Goal: Transaction & Acquisition: Purchase product/service

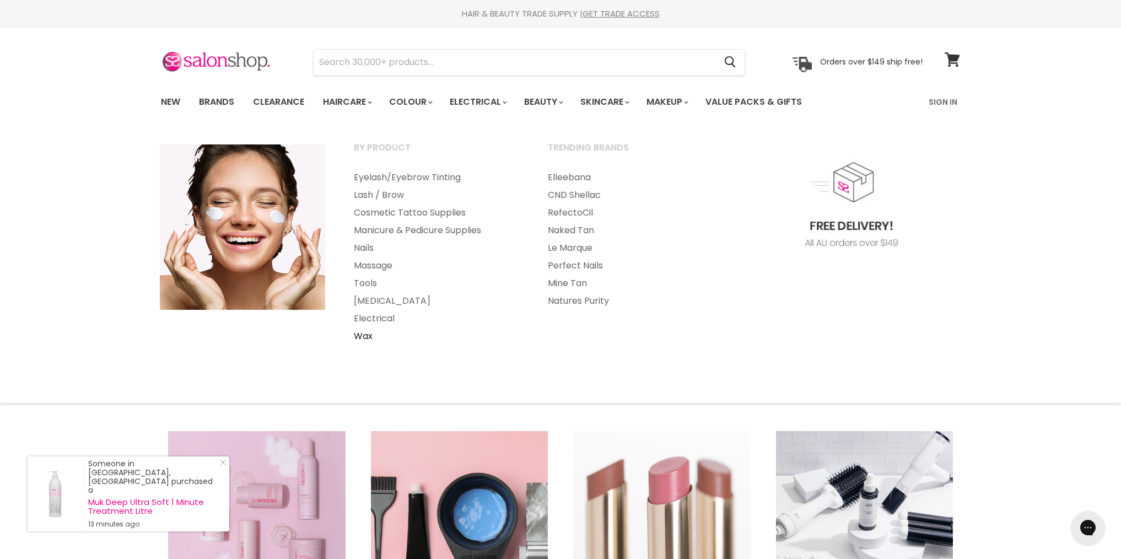
click at [369, 338] on link "Wax" at bounding box center [436, 336] width 192 height 18
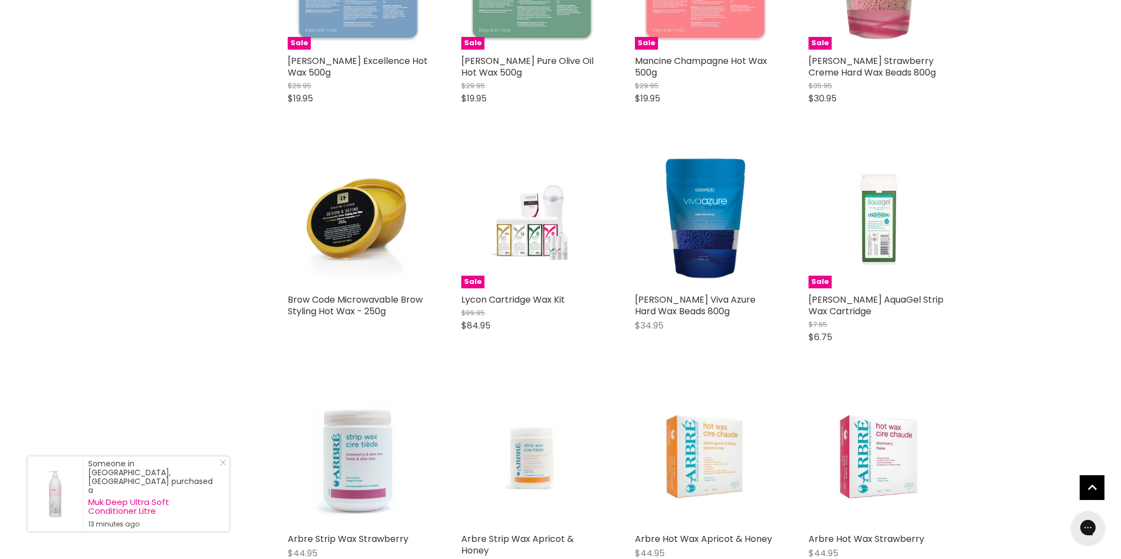
scroll to position [2048, 0]
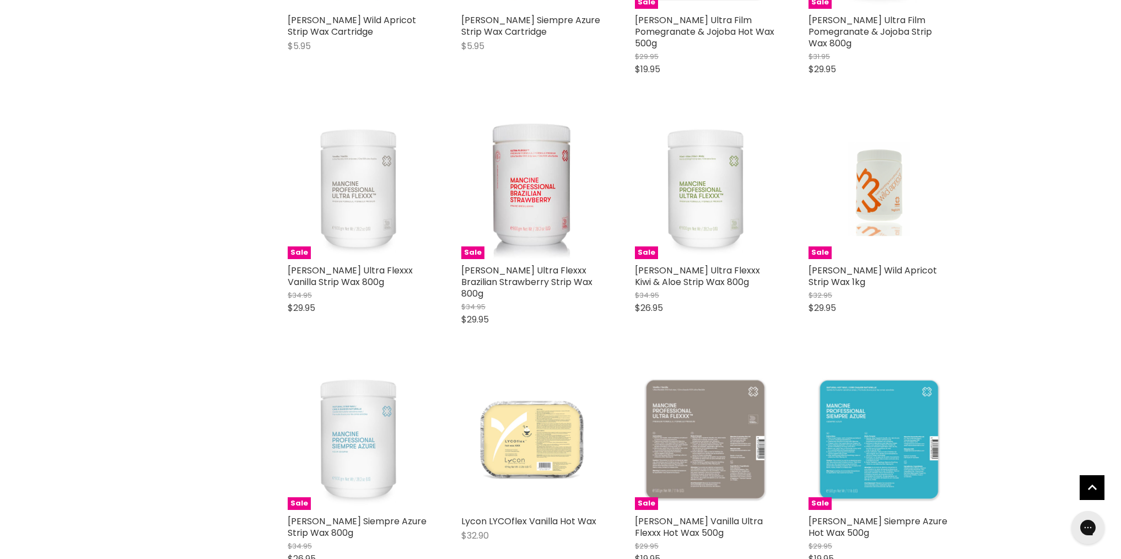
scroll to position [5134, 0]
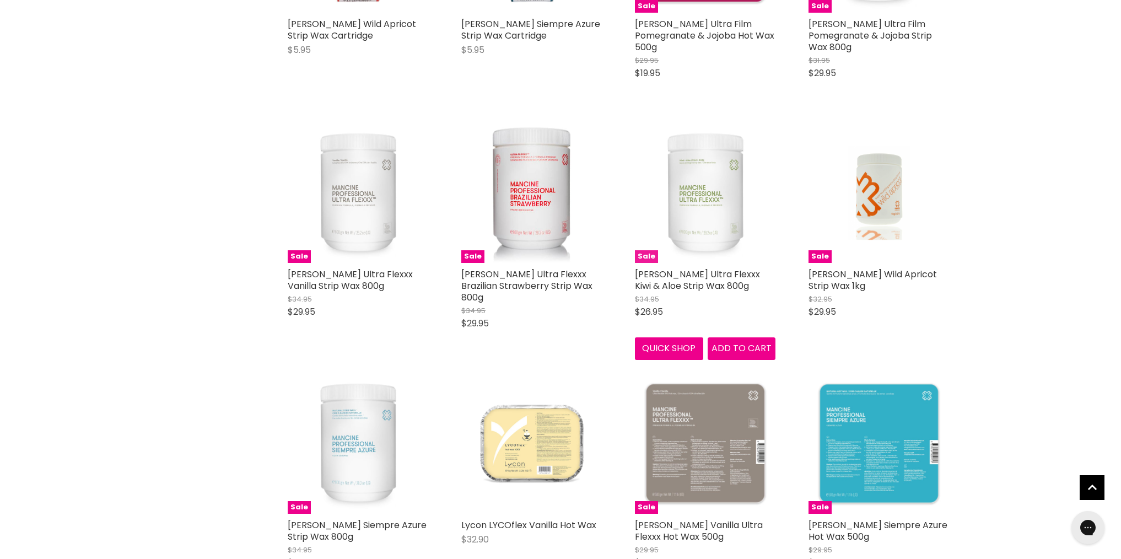
click at [701, 187] on img "Main content" at bounding box center [705, 192] width 140 height 140
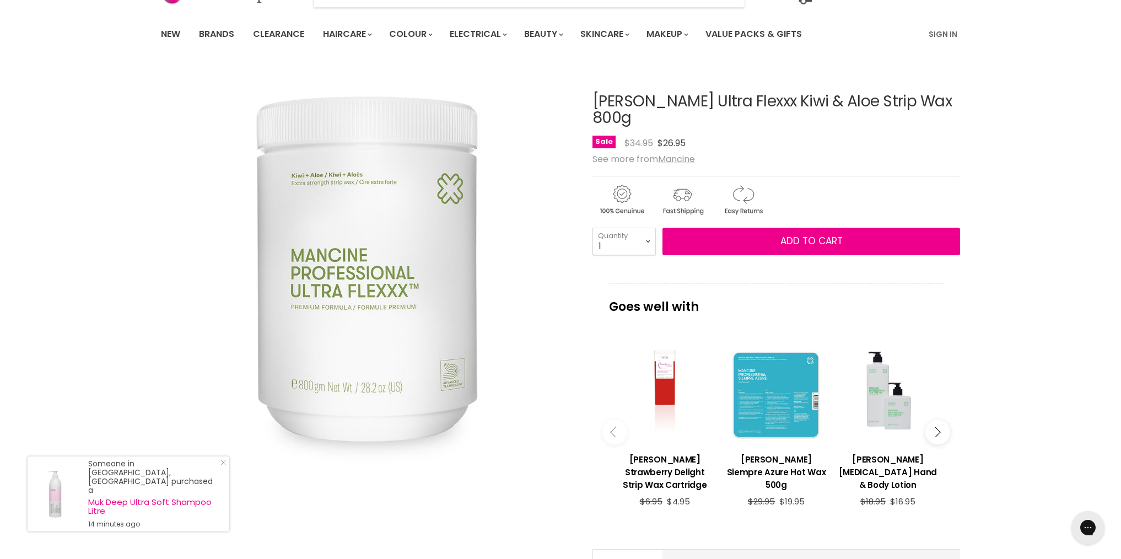
scroll to position [42, 0]
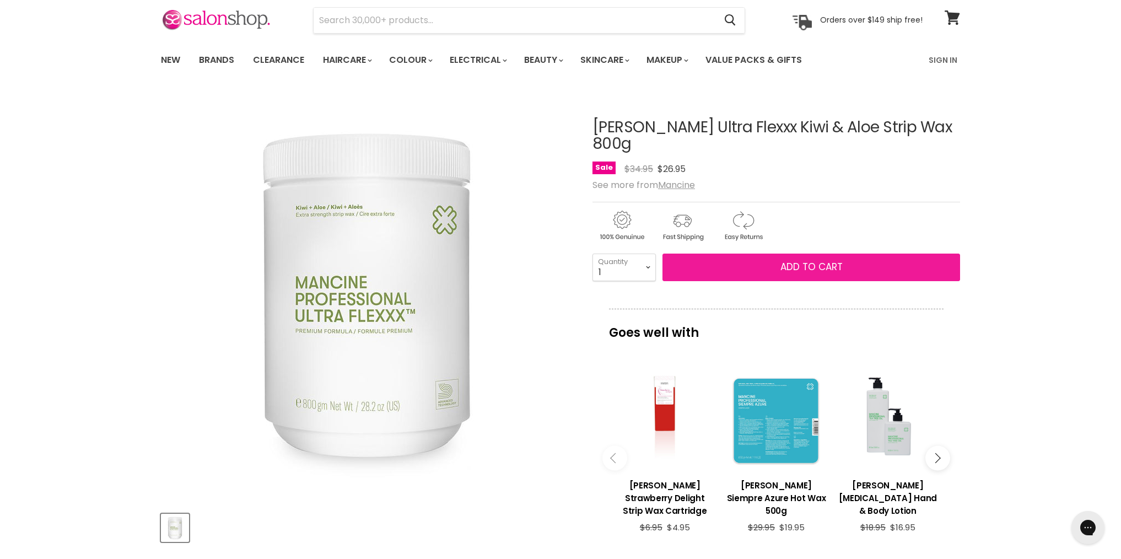
click at [815, 257] on button "Add to cart" at bounding box center [810, 267] width 297 height 28
click at [746, 253] on button "Add to cart" at bounding box center [810, 267] width 297 height 28
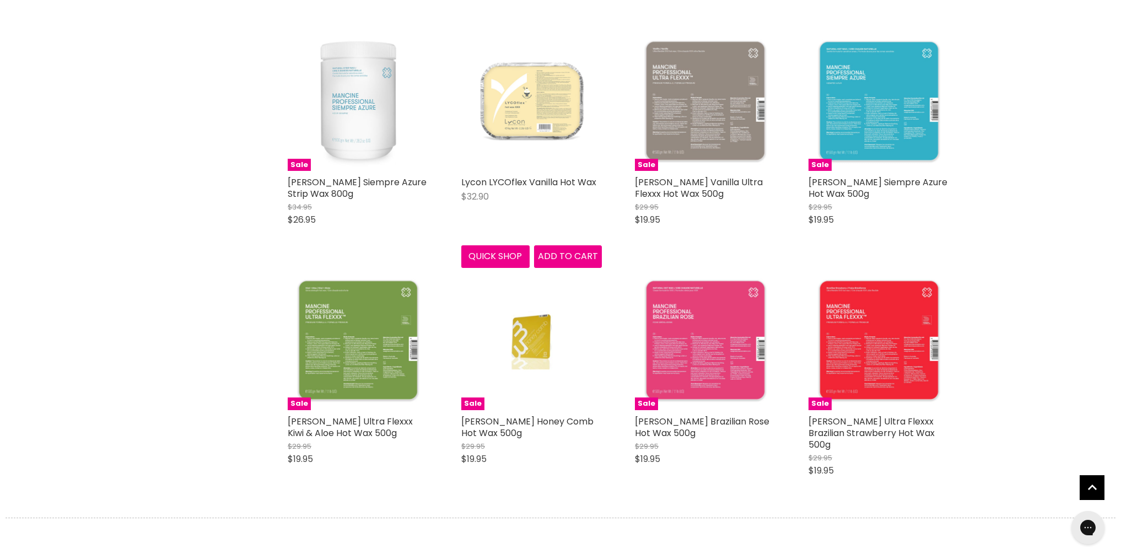
scroll to position [2628, 0]
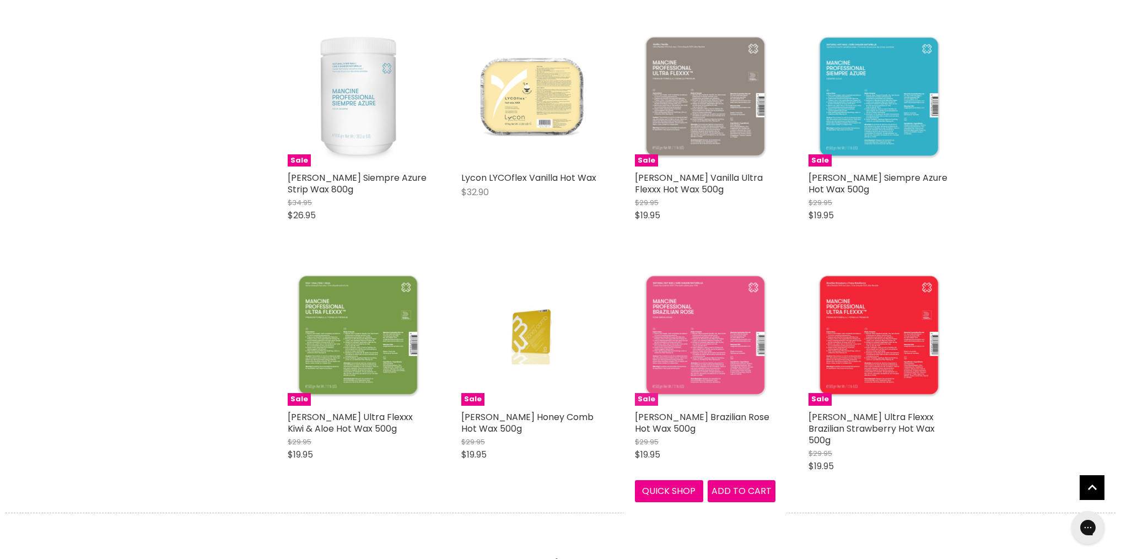
click at [725, 325] on img "Main content" at bounding box center [705, 335] width 140 height 140
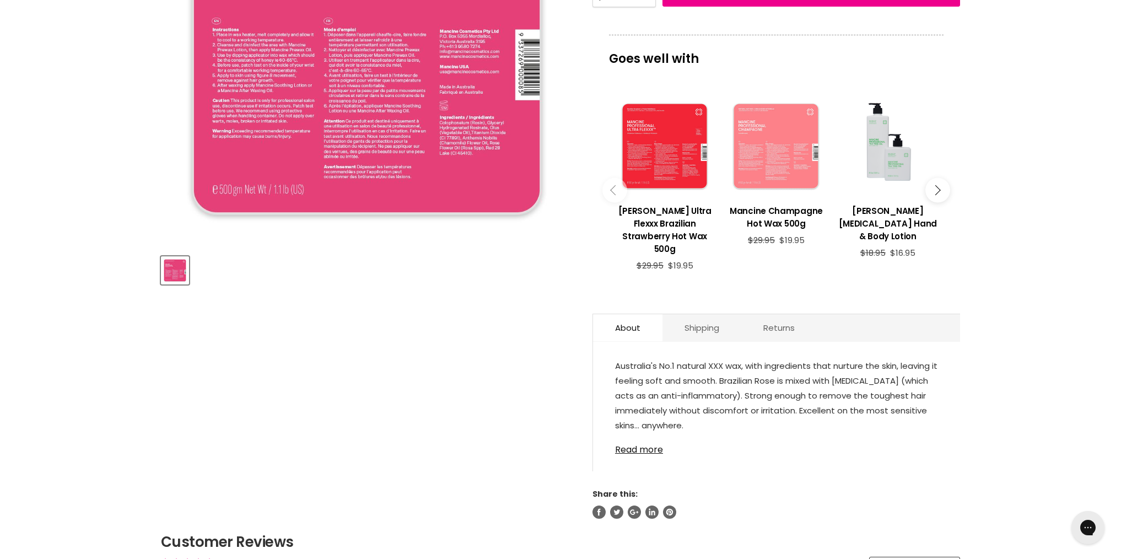
scroll to position [440, 0]
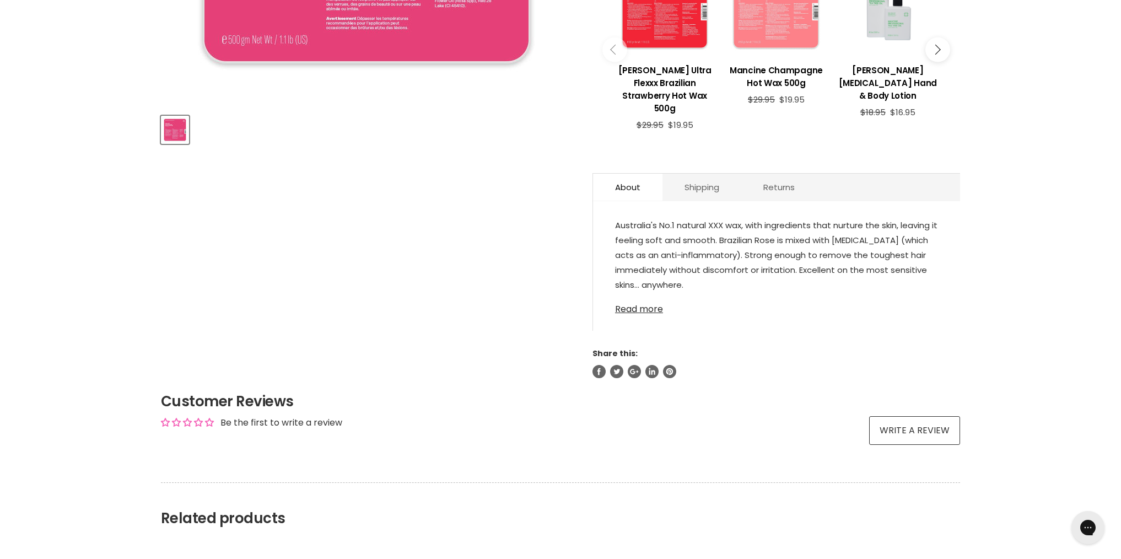
click at [632, 298] on link "Read more" at bounding box center [776, 305] width 323 height 17
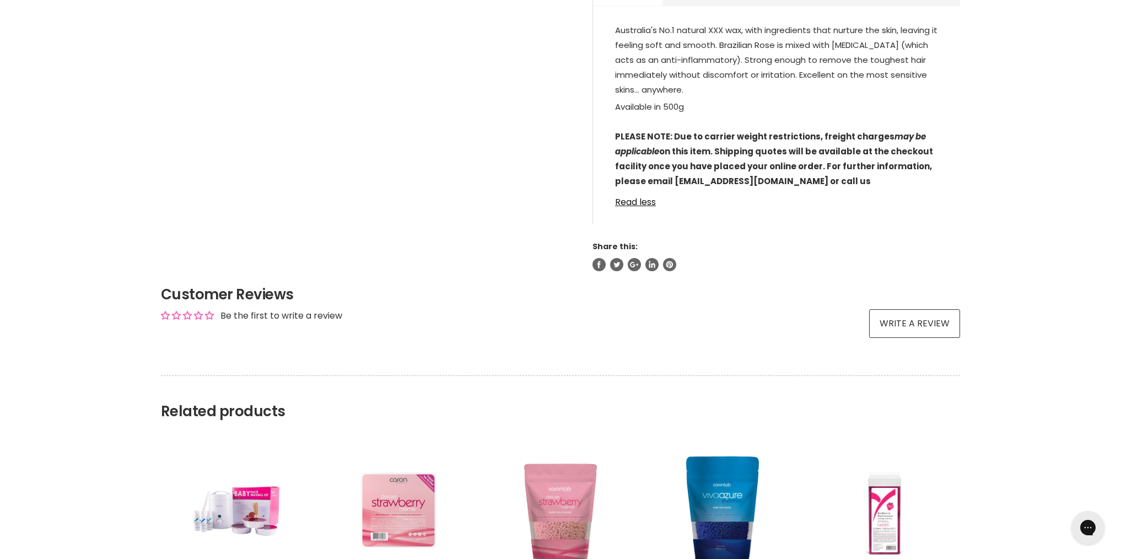
scroll to position [803, 0]
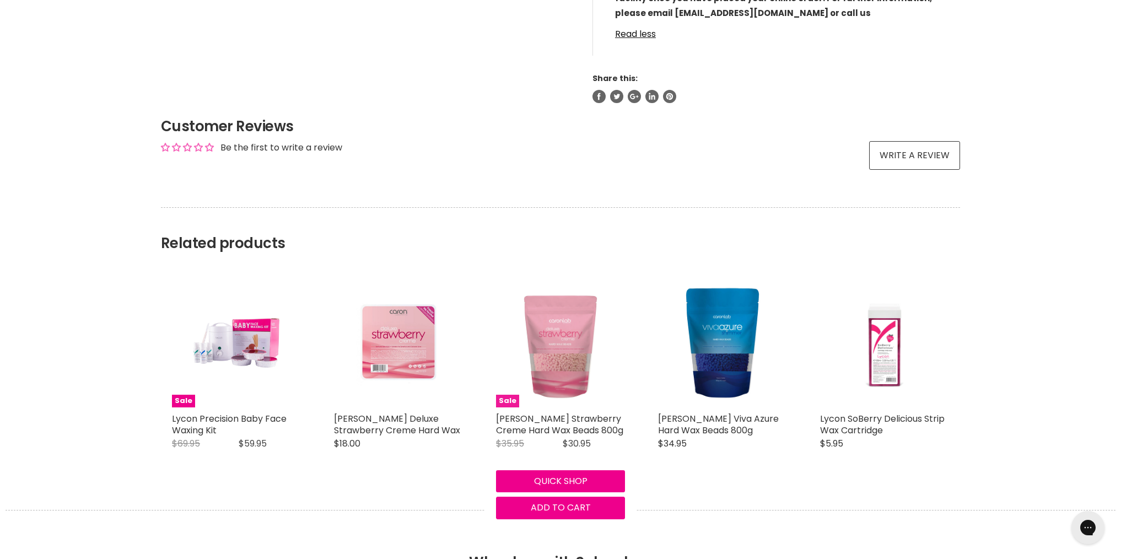
click at [575, 351] on img "Main content" at bounding box center [560, 342] width 129 height 129
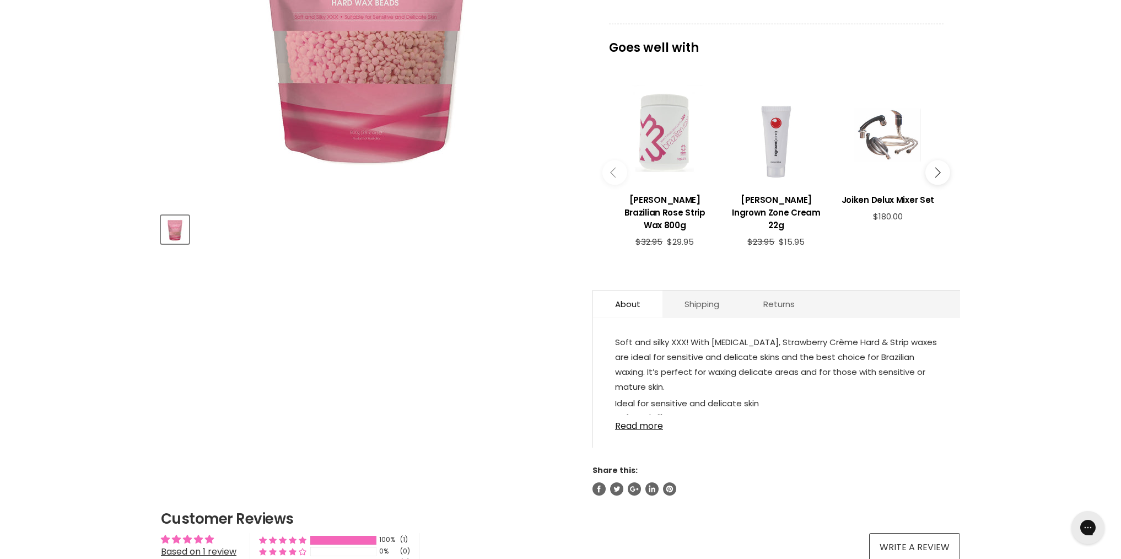
scroll to position [132, 0]
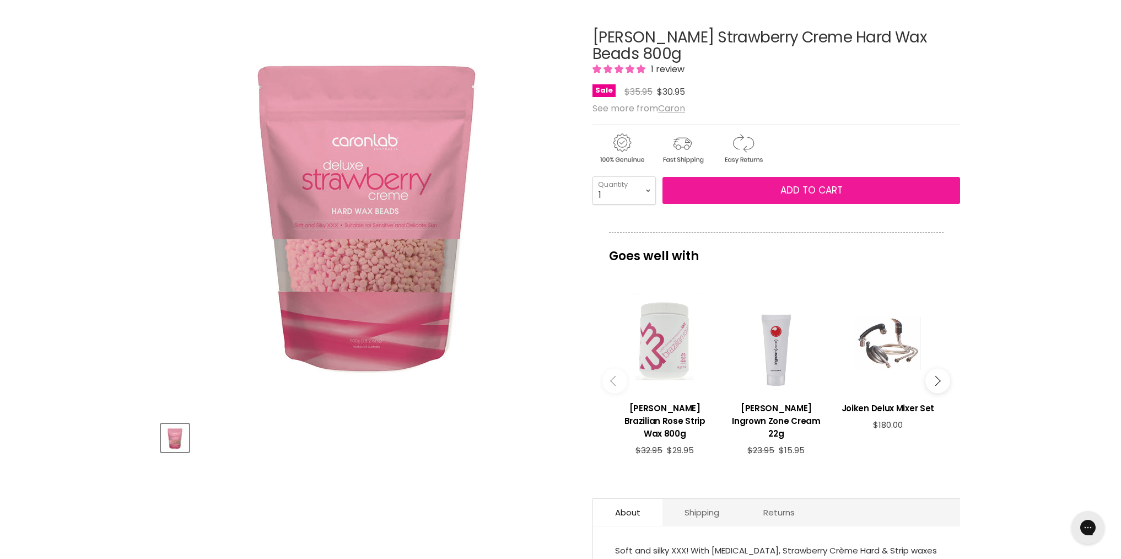
click at [814, 183] on span "Add to cart" at bounding box center [811, 189] width 62 height 13
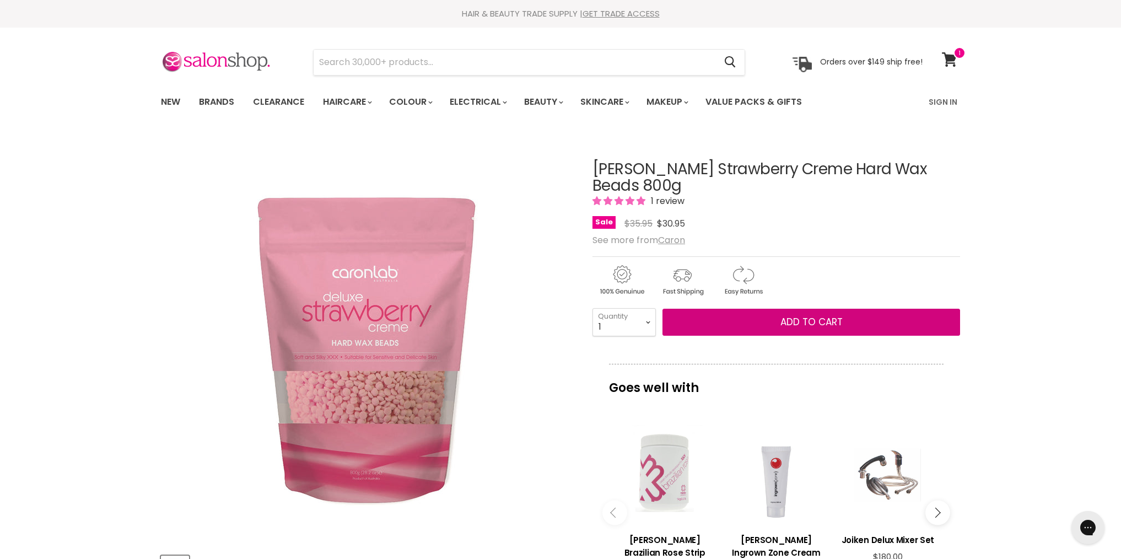
scroll to position [0, 0]
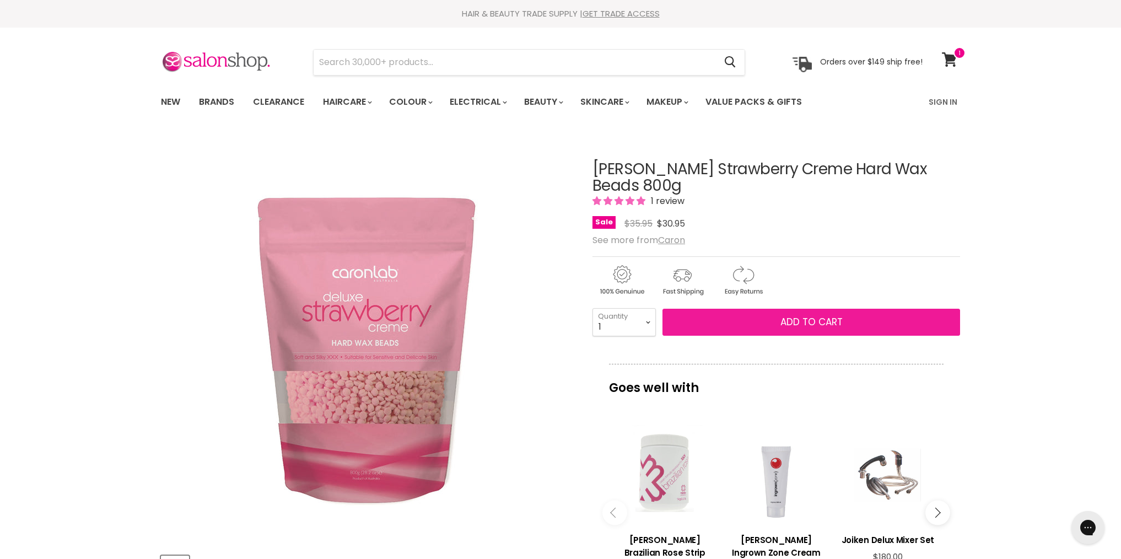
click at [805, 315] on span "Add to cart" at bounding box center [811, 321] width 62 height 13
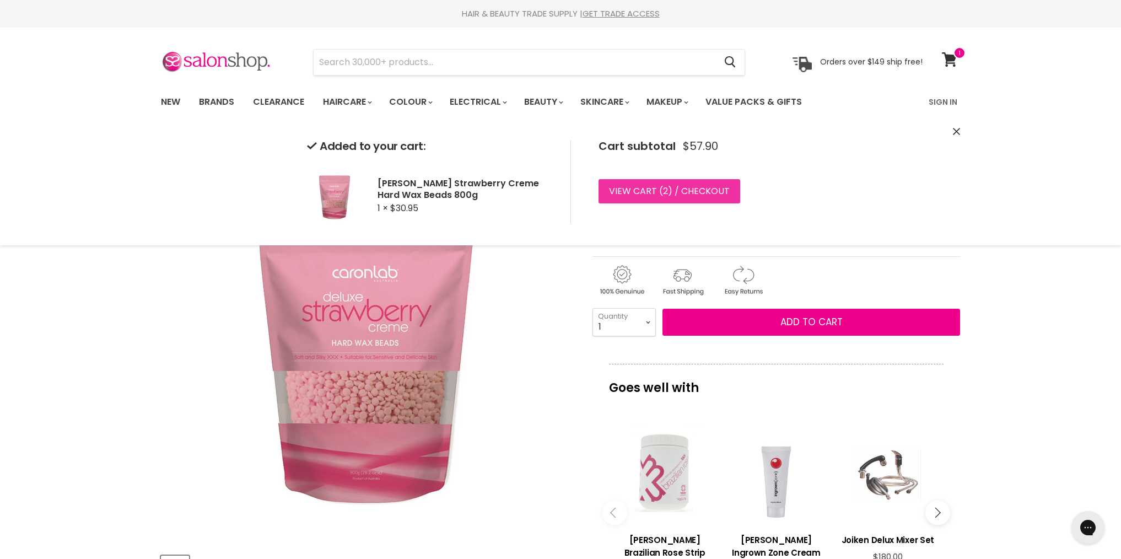
click at [712, 187] on link "View cart ( 2 ) / Checkout" at bounding box center [669, 191] width 142 height 24
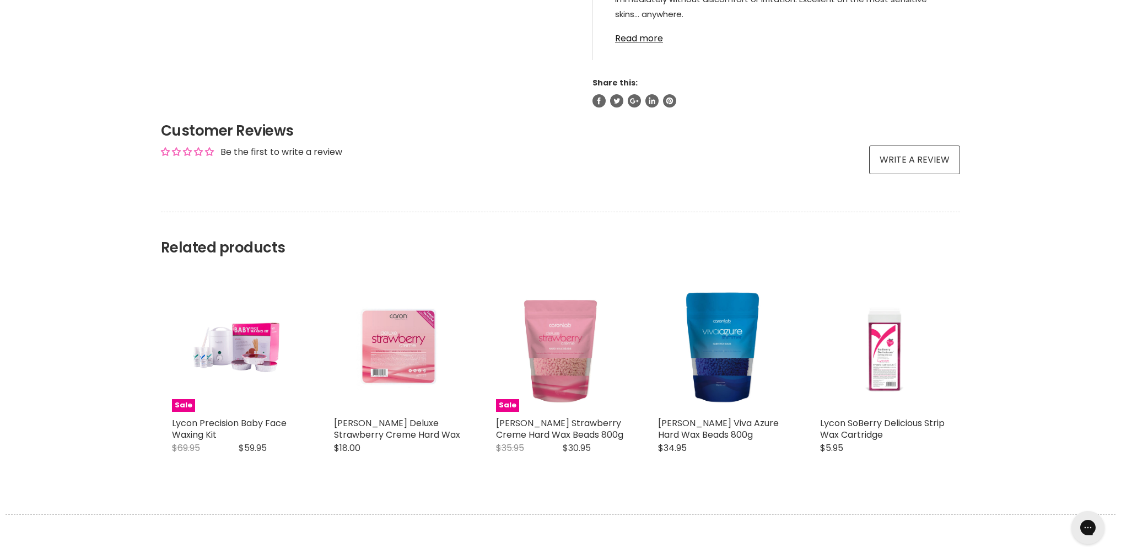
scroll to position [255, 0]
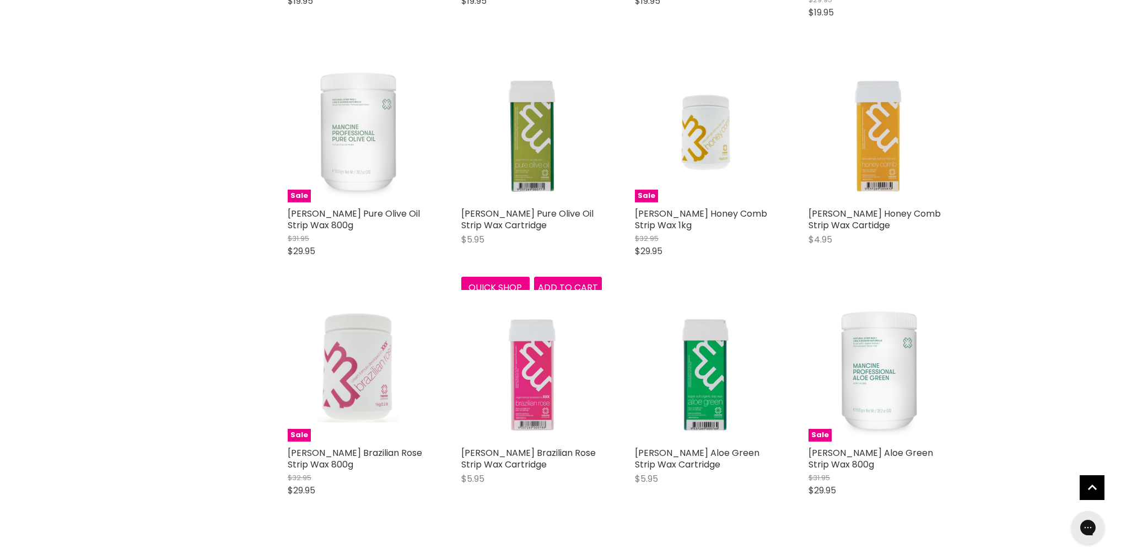
scroll to position [2848, 0]
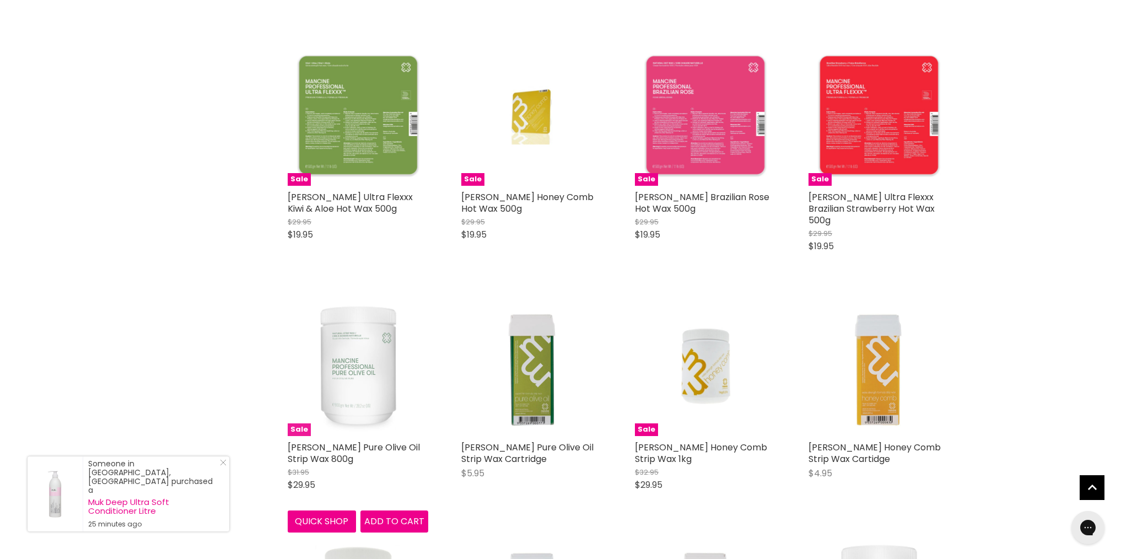
click at [365, 360] on img "Main content" at bounding box center [358, 365] width 140 height 140
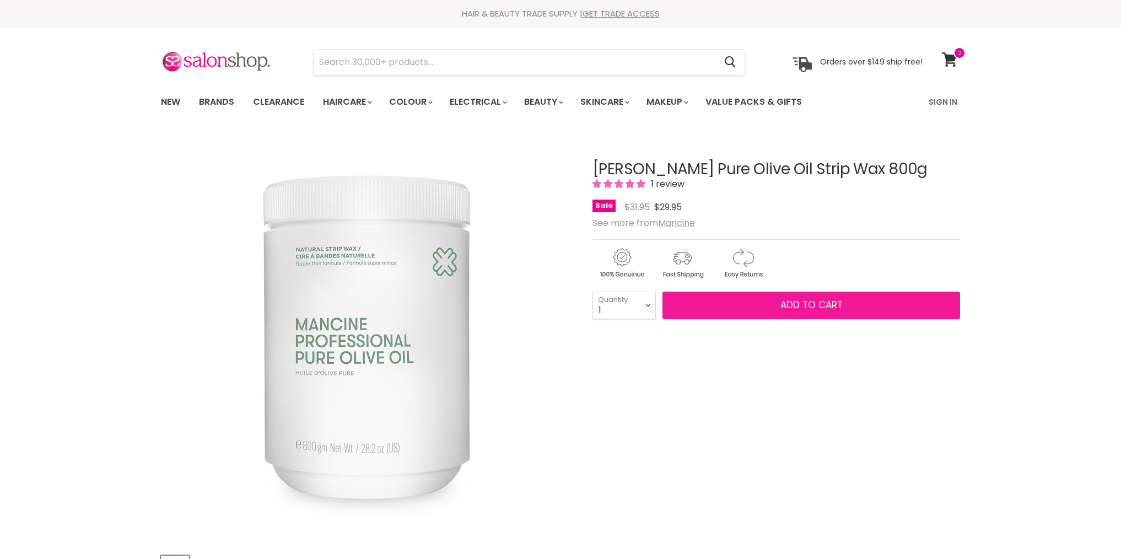
click at [787, 302] on span "Add to cart" at bounding box center [811, 304] width 62 height 13
click at [812, 305] on span "Add to cart" at bounding box center [811, 304] width 62 height 13
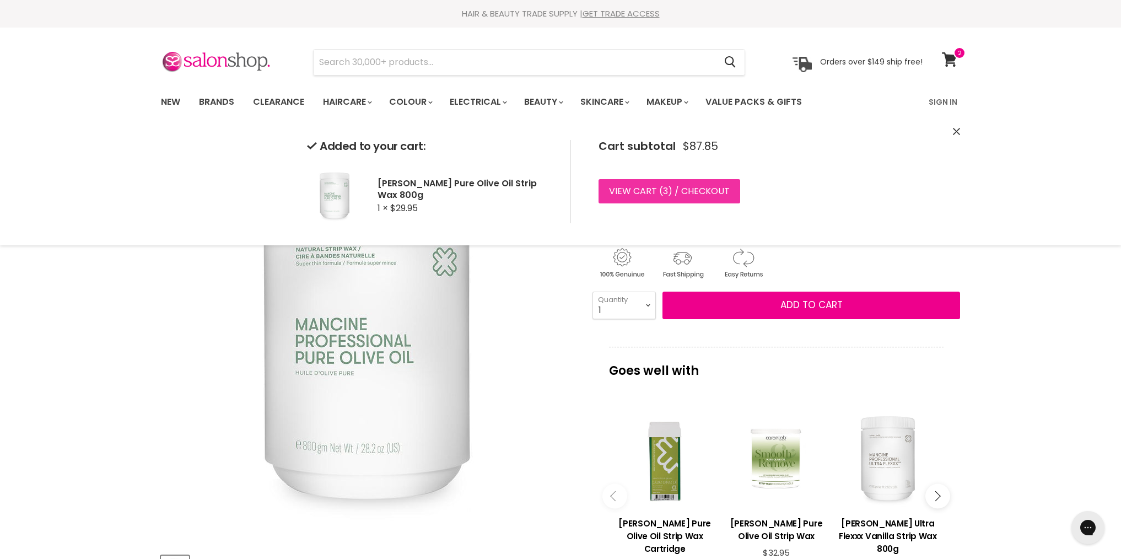
click at [703, 189] on link "View cart ( 3 ) / Checkout" at bounding box center [669, 191] width 142 height 24
